Goal: Task Accomplishment & Management: Use online tool/utility

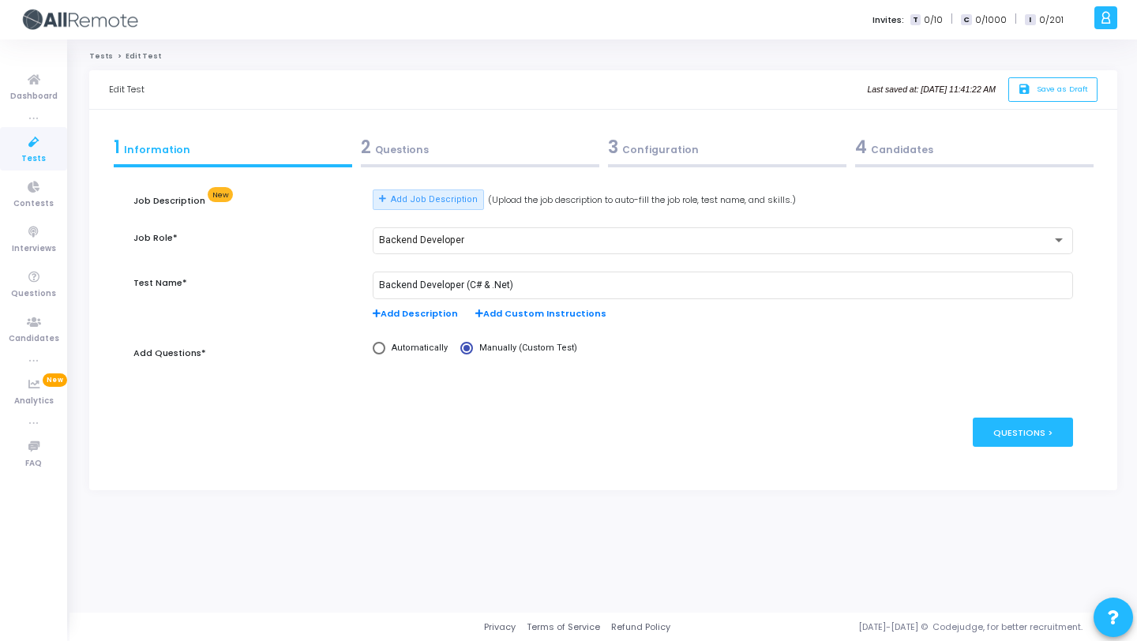
click at [448, 170] on div "2 Questions" at bounding box center [479, 150] width 247 height 43
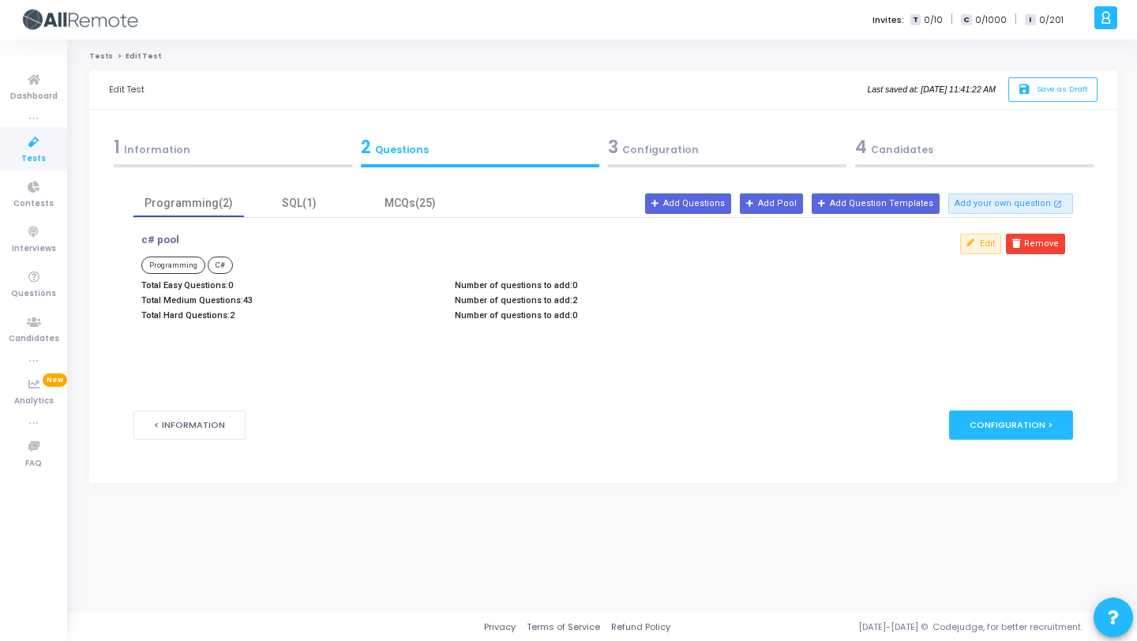
click at [660, 152] on div "3 Configuration" at bounding box center [727, 147] width 238 height 26
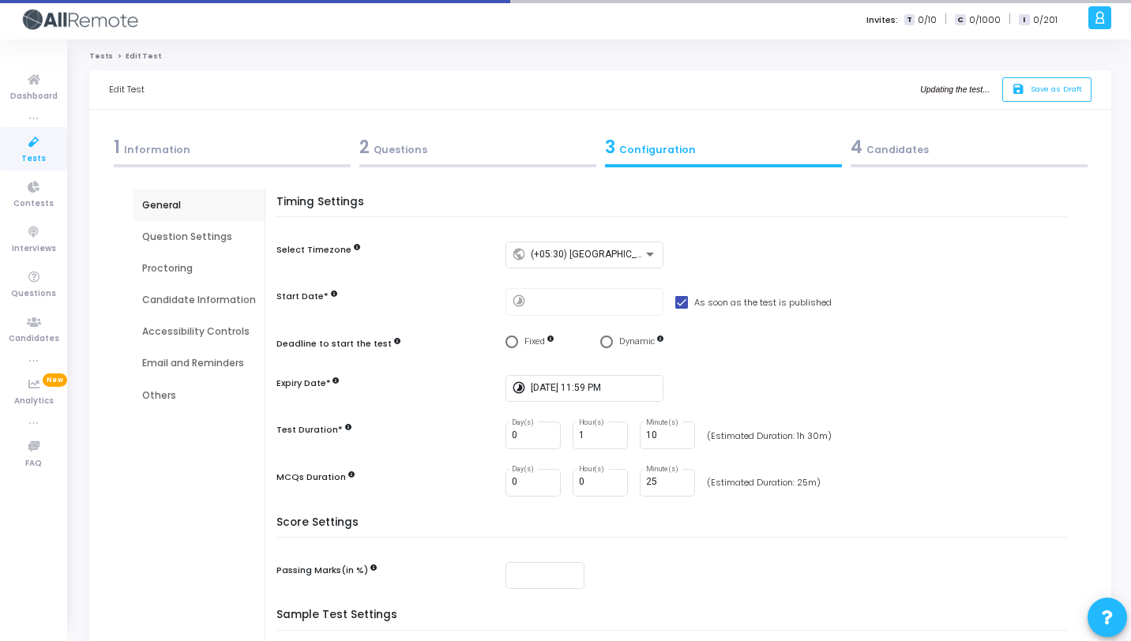
click at [474, 143] on div "2 Questions" at bounding box center [477, 147] width 237 height 26
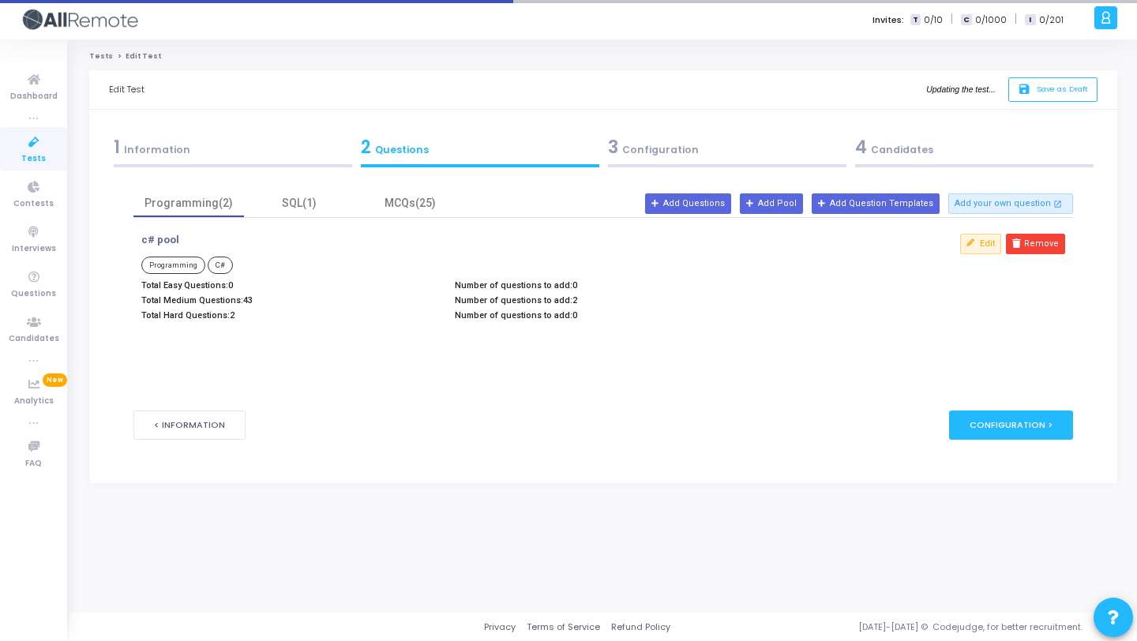
click at [651, 160] on div "3 Configuration" at bounding box center [726, 150] width 247 height 43
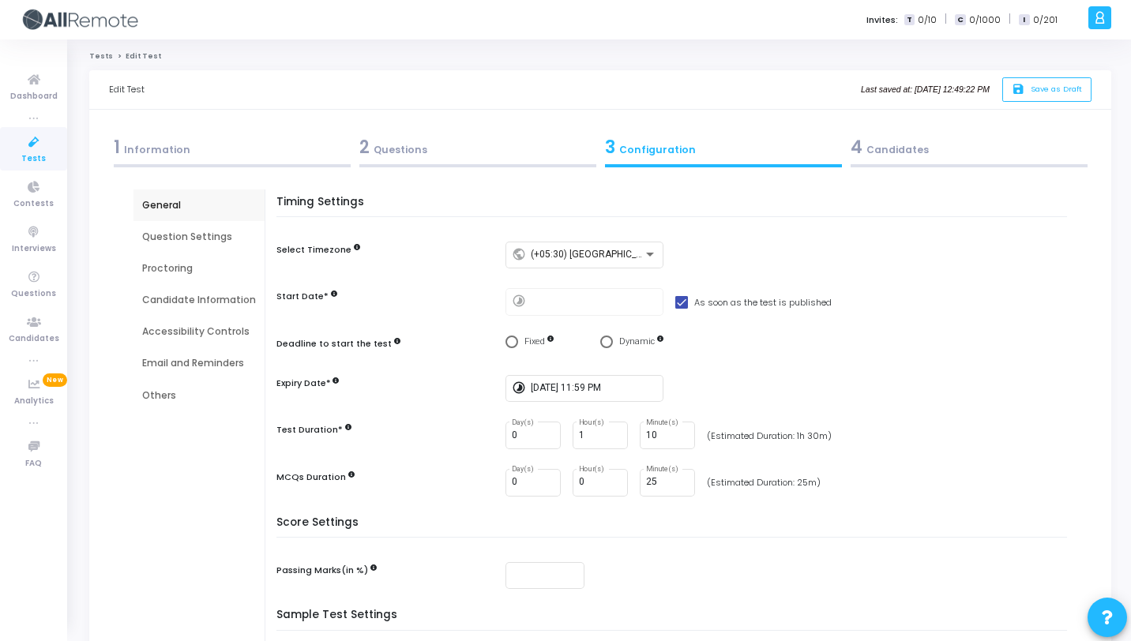
click at [207, 231] on div "Question Settings" at bounding box center [199, 237] width 114 height 14
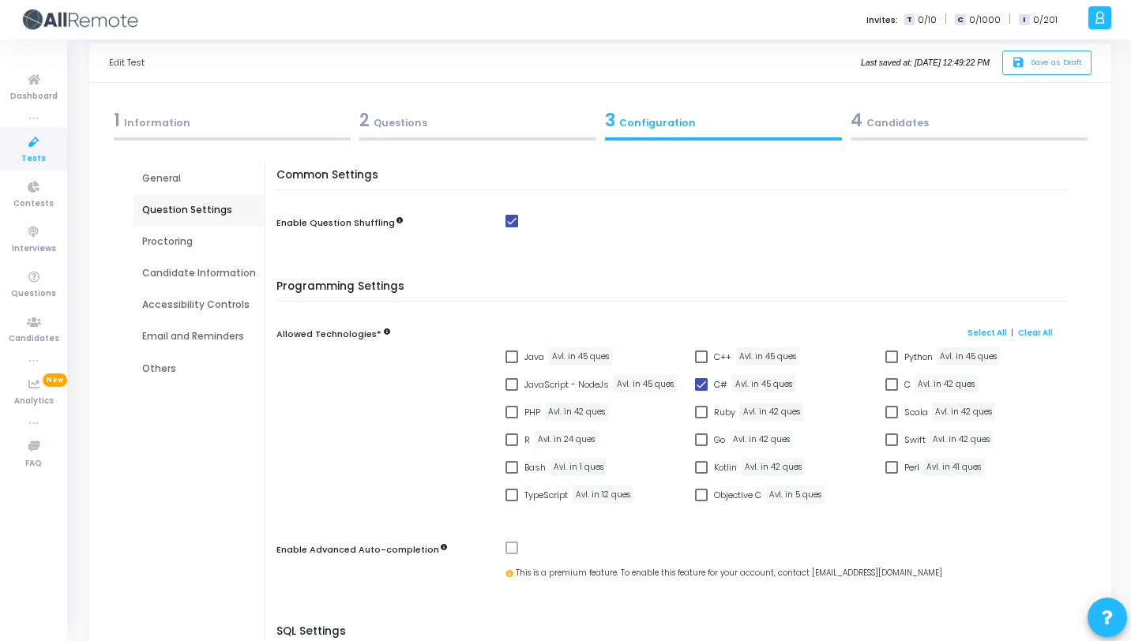
scroll to position [30, 0]
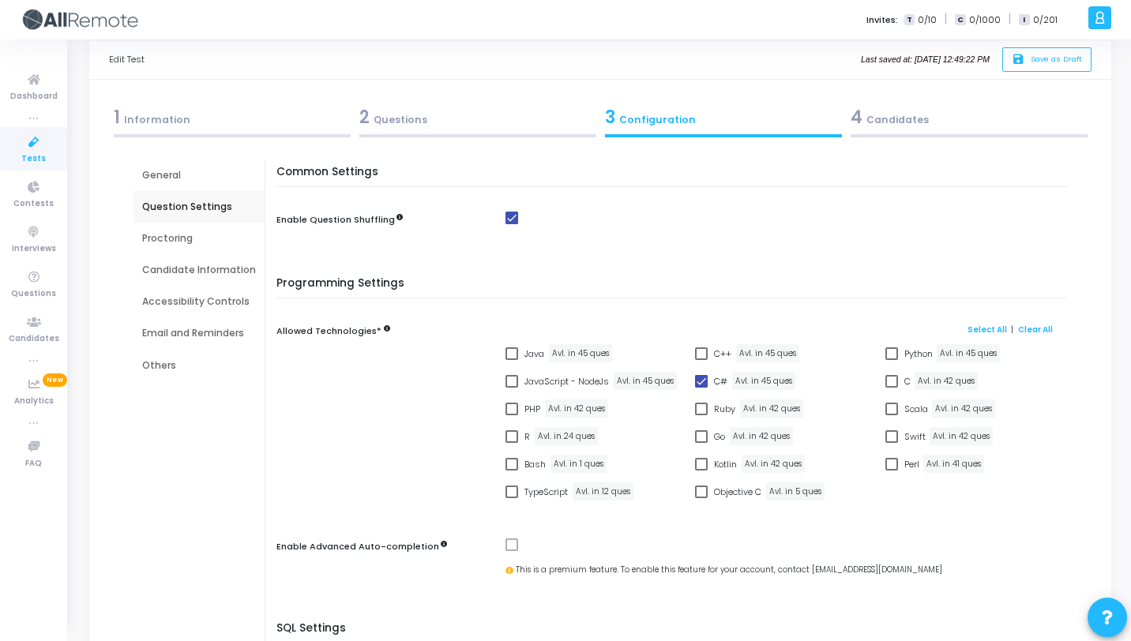
click at [406, 133] on div "2 Questions" at bounding box center [477, 120] width 246 height 43
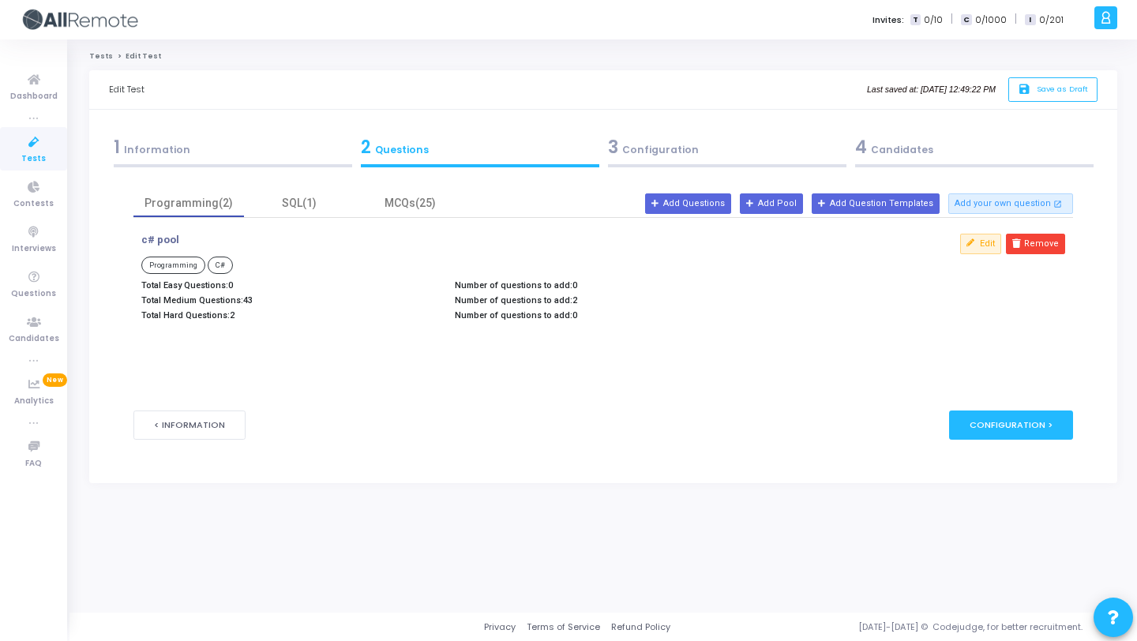
click at [667, 154] on div "3 Configuration" at bounding box center [727, 147] width 238 height 26
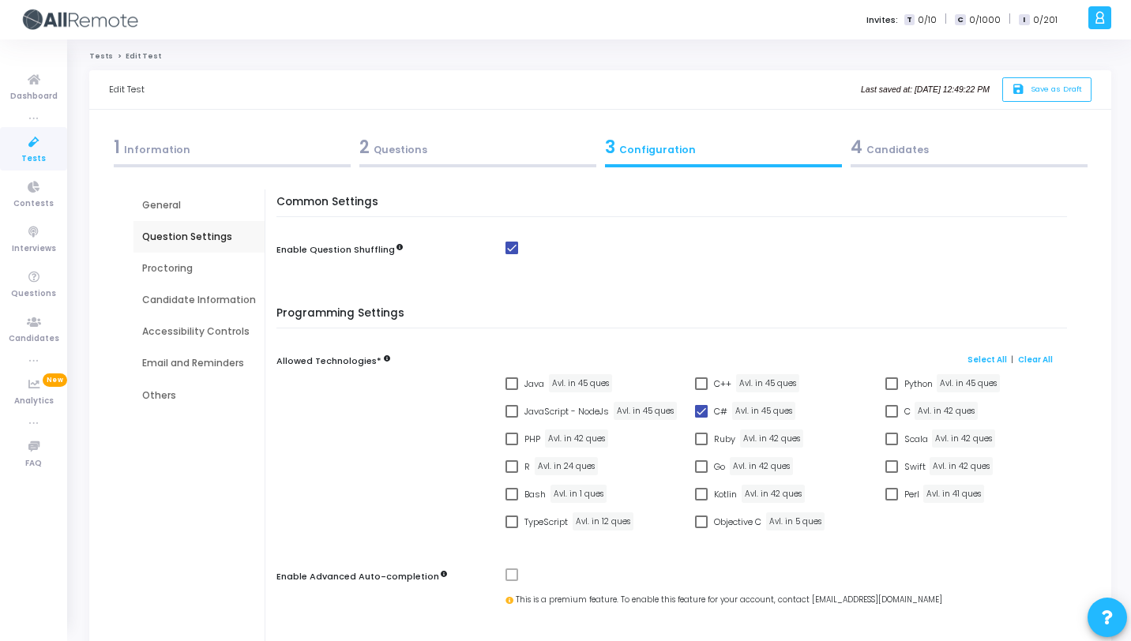
click at [906, 142] on div "4 Candidates" at bounding box center [968, 147] width 237 height 26
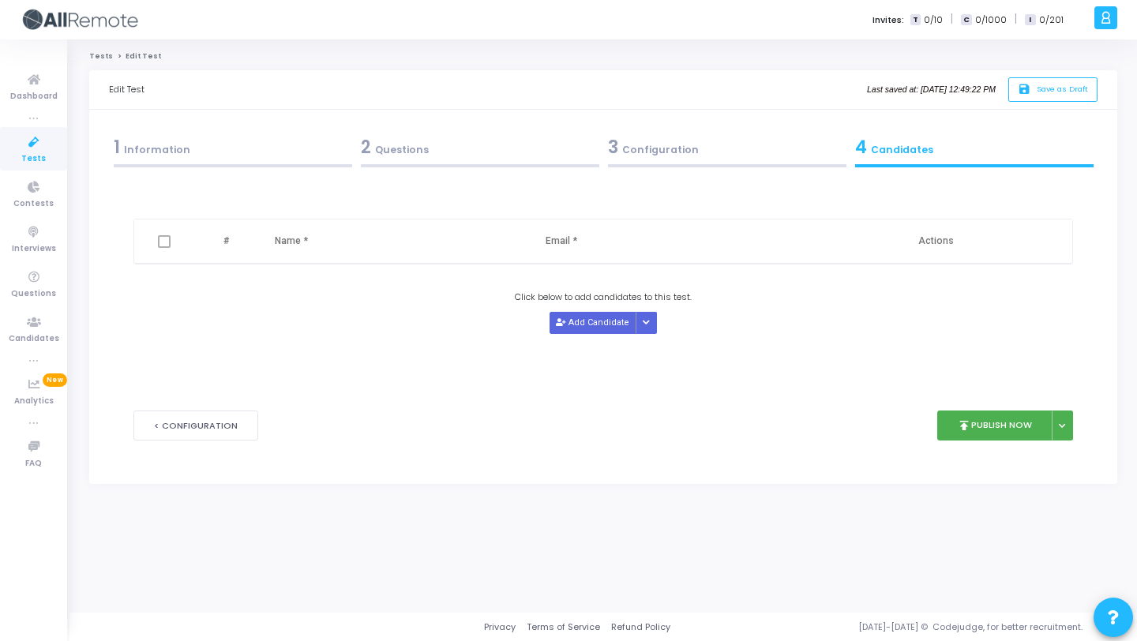
click at [634, 150] on div "3 Configuration" at bounding box center [727, 147] width 238 height 26
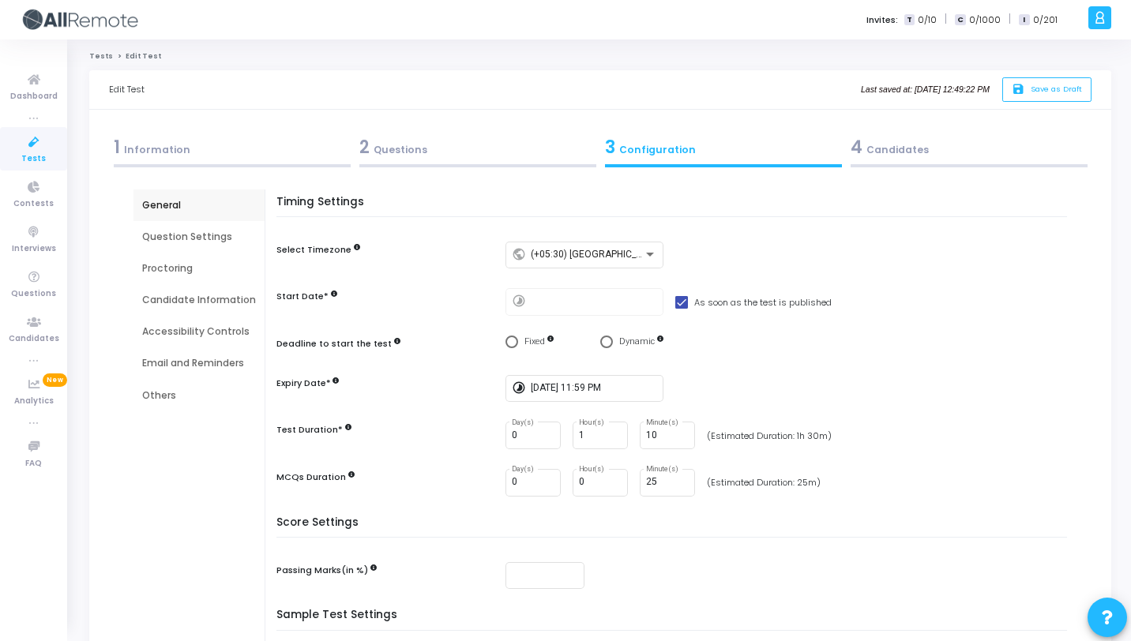
click at [486, 164] on div at bounding box center [477, 165] width 237 height 3
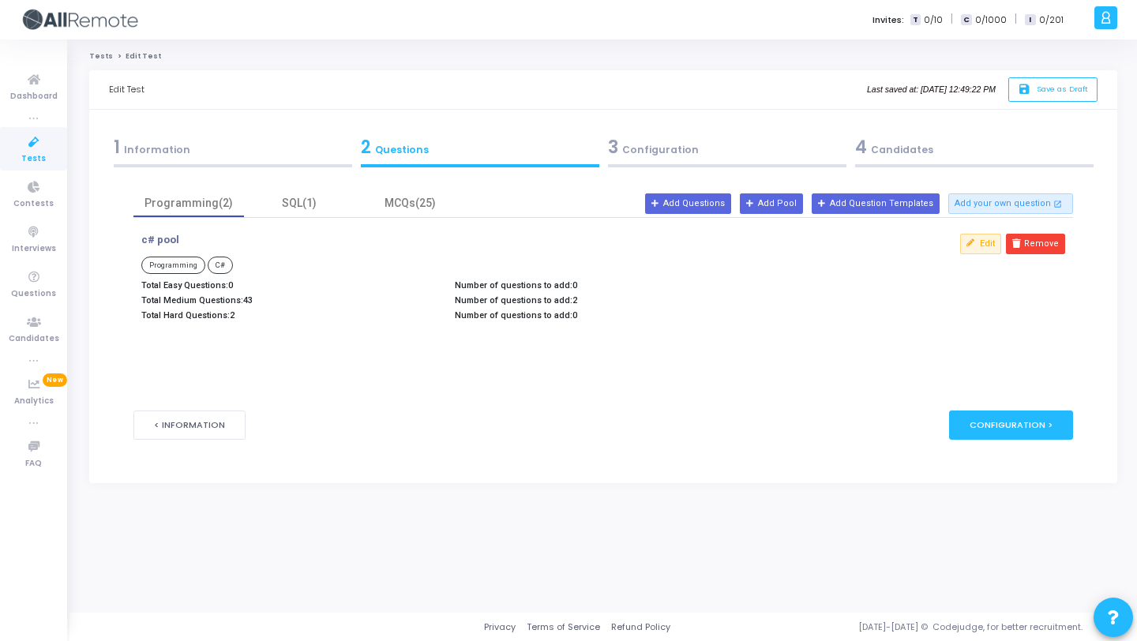
click at [641, 155] on div "3 Configuration" at bounding box center [727, 147] width 238 height 26
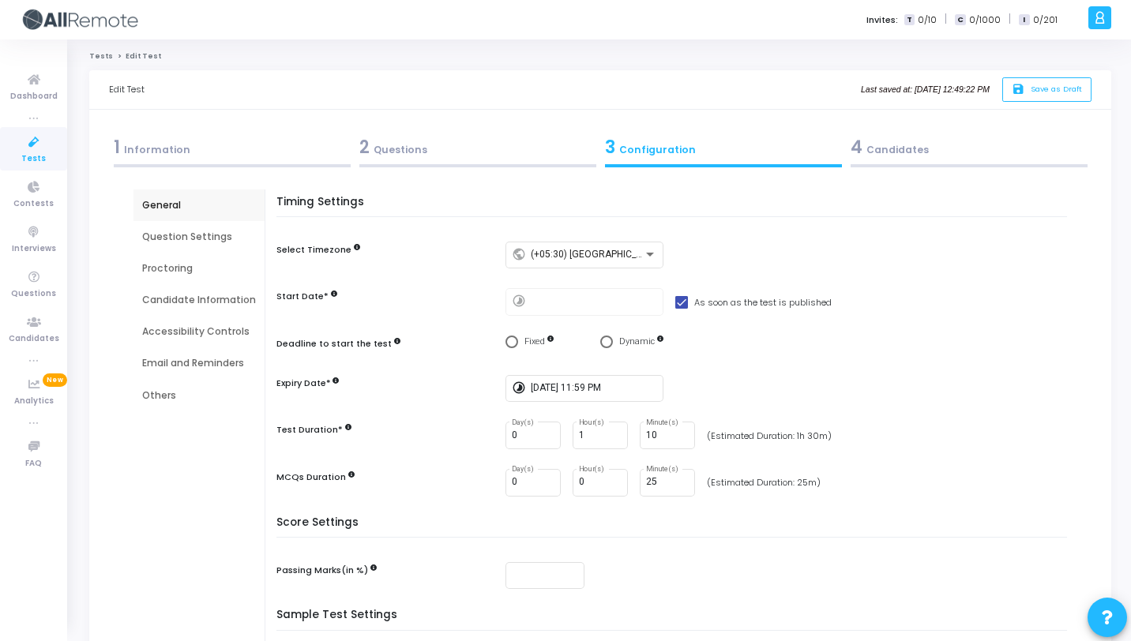
click at [510, 166] on div at bounding box center [477, 165] width 237 height 3
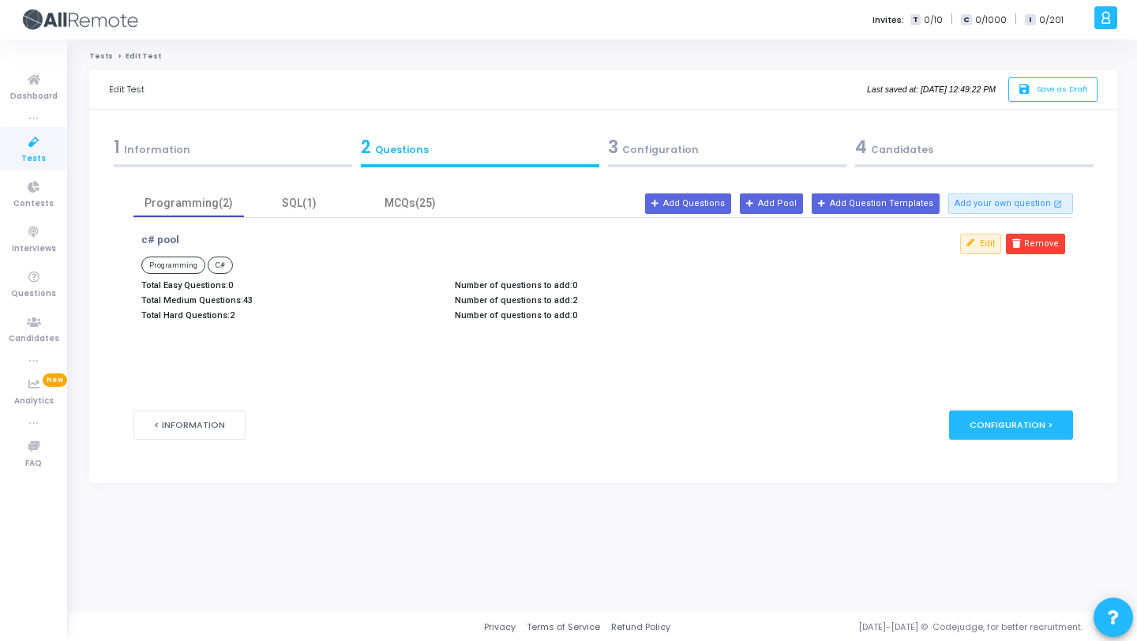
click at [651, 167] on div at bounding box center [727, 165] width 238 height 3
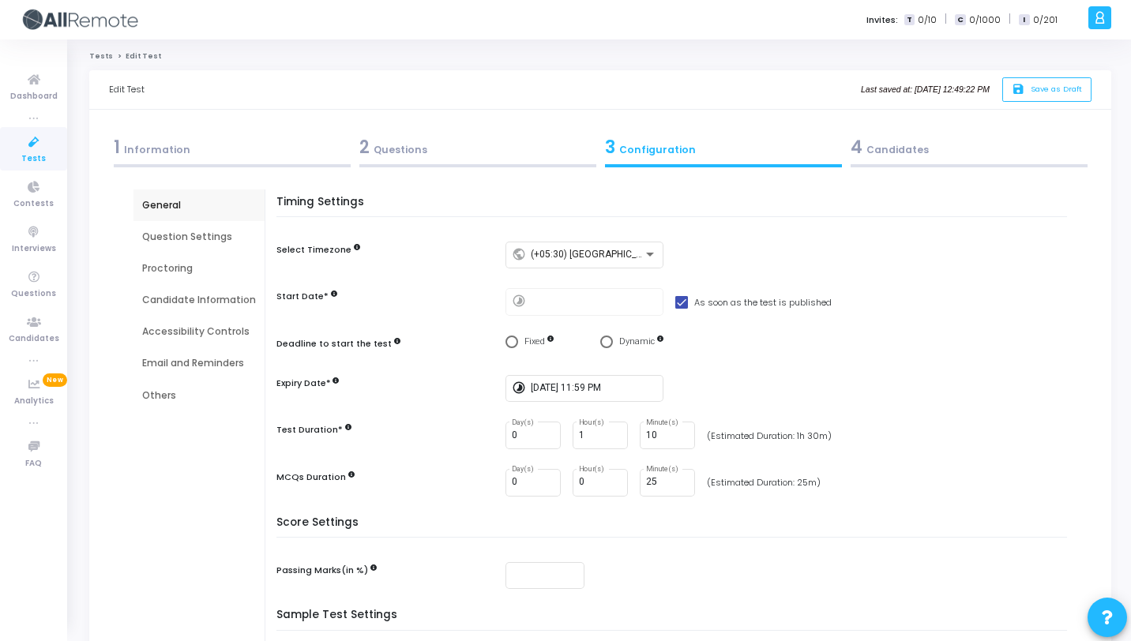
click at [518, 163] on div "2 Questions" at bounding box center [477, 150] width 246 height 43
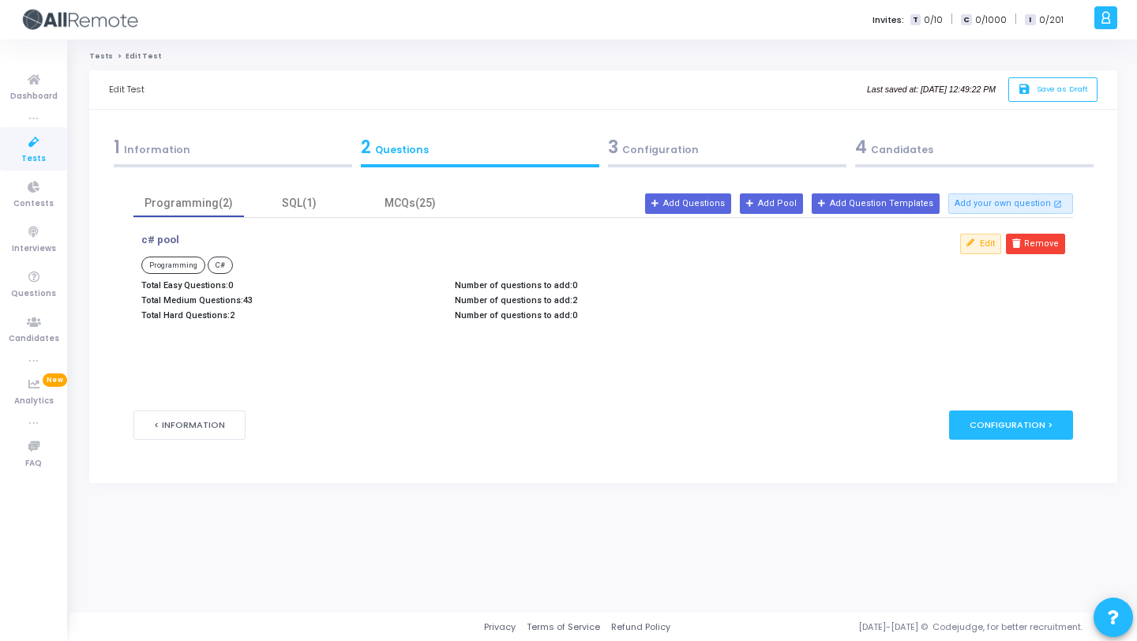
click at [654, 156] on div "3 Configuration" at bounding box center [727, 147] width 238 height 26
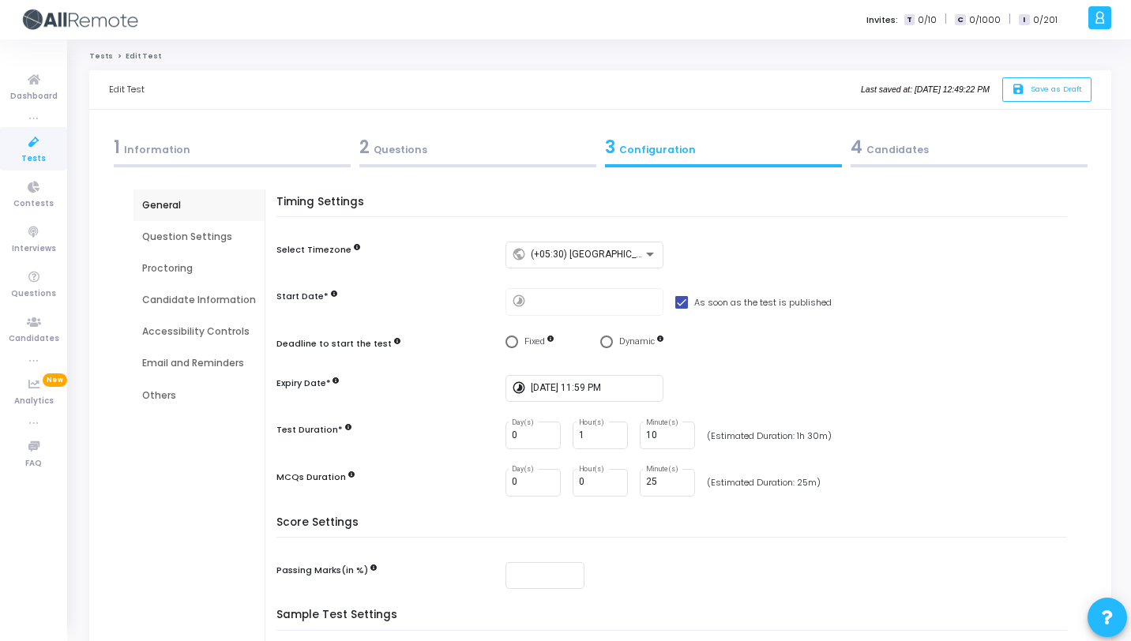
click at [887, 128] on kt-portlet-body "1 Information 2 Questions 3 Configuration 4 Candidates Job Description New Add …" at bounding box center [600, 459] width 1022 height 698
click at [887, 138] on div "4 Candidates" at bounding box center [968, 147] width 237 height 26
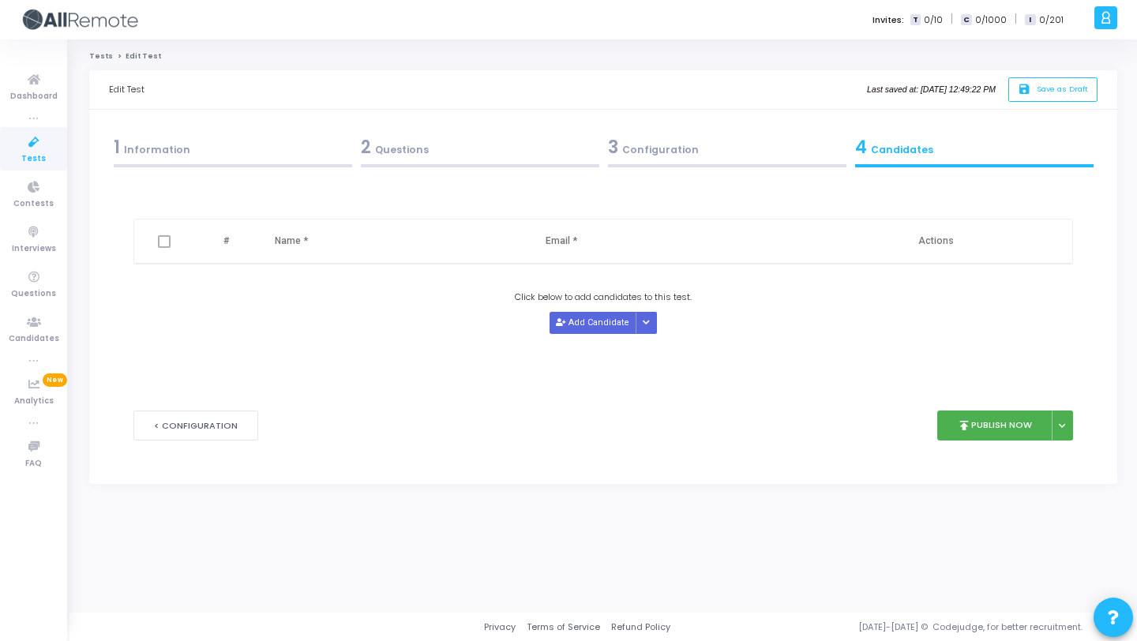
click at [657, 159] on div "3 Configuration" at bounding box center [727, 147] width 238 height 26
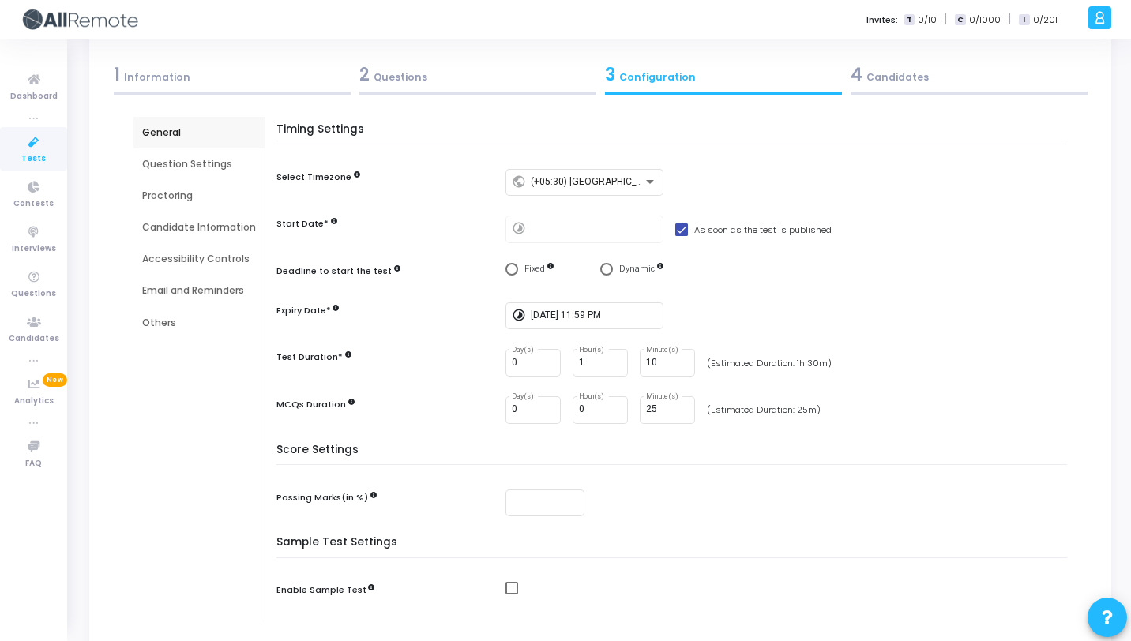
scroll to position [70, 0]
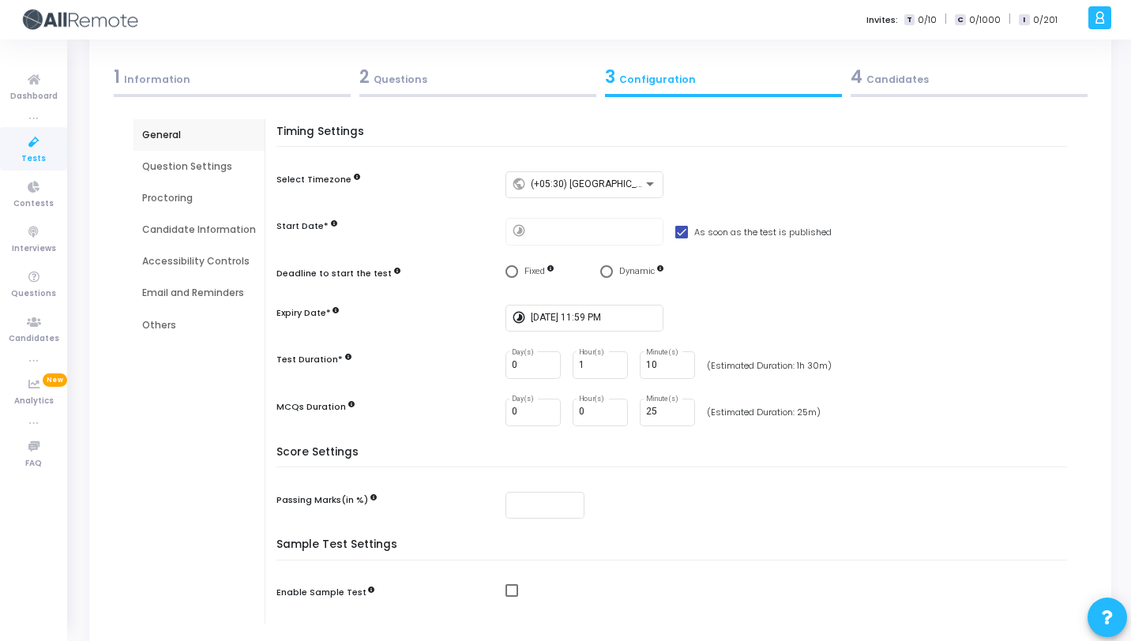
click at [466, 88] on div "2 Questions" at bounding box center [477, 77] width 237 height 26
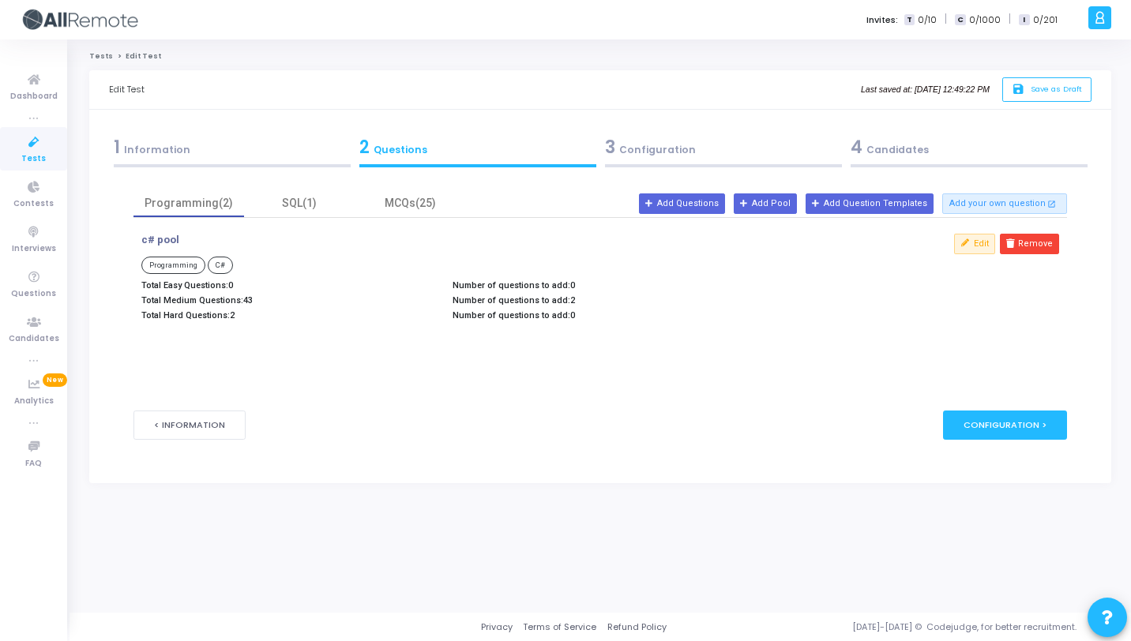
scroll to position [0, 0]
click at [666, 146] on div "3 Configuration" at bounding box center [727, 147] width 238 height 26
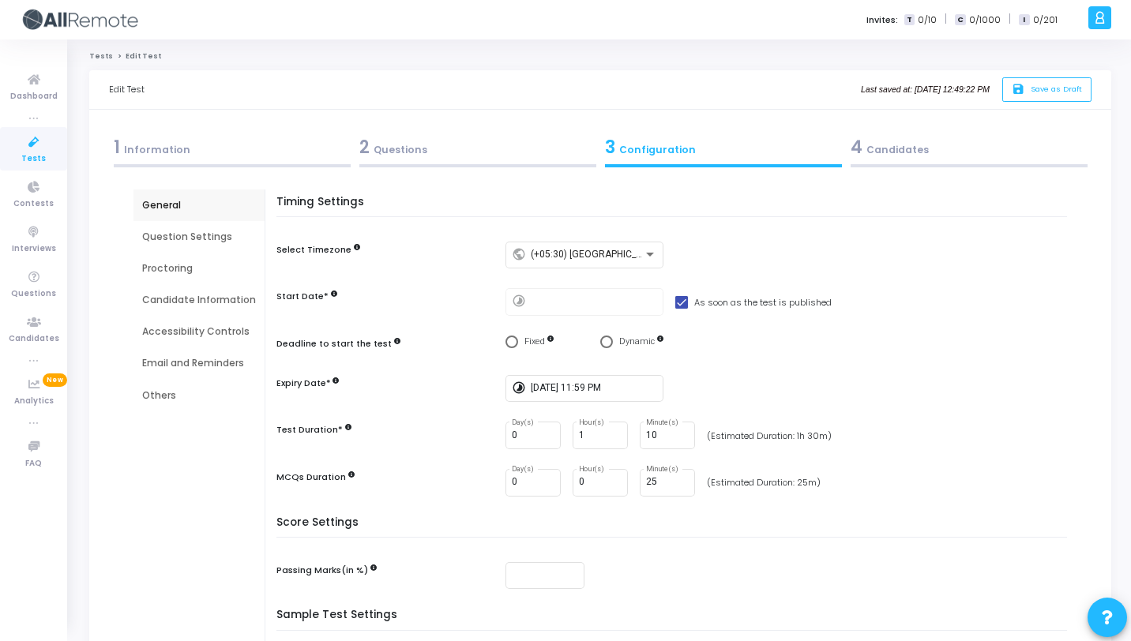
click at [903, 154] on div "4 Candidates" at bounding box center [968, 147] width 237 height 26
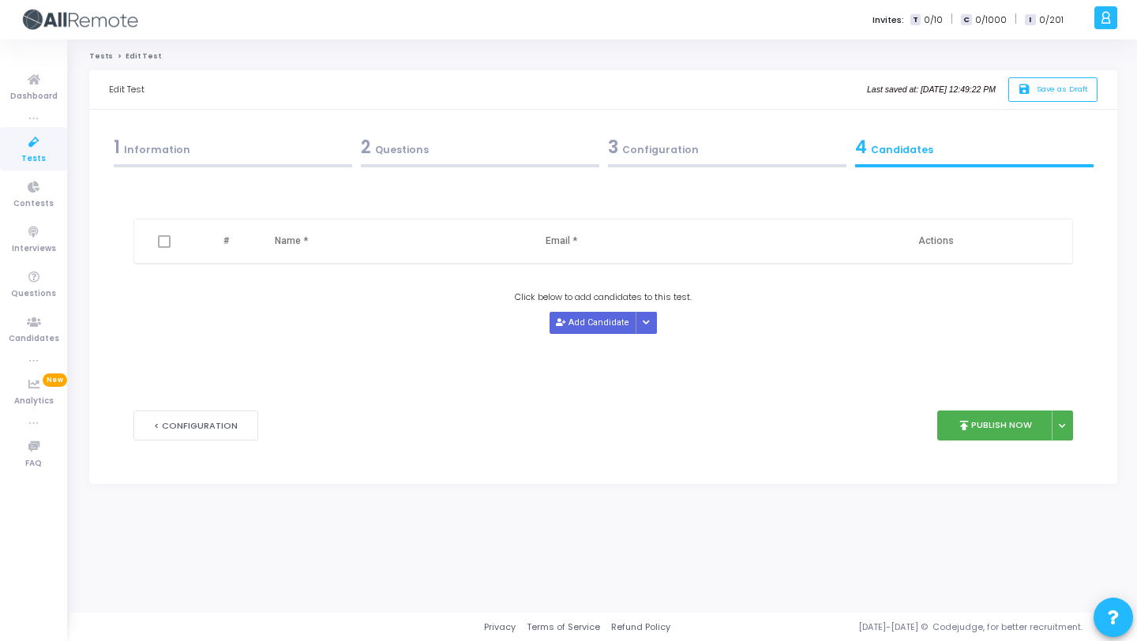
click at [681, 150] on div "3 Configuration" at bounding box center [727, 147] width 238 height 26
